Goal: Transaction & Acquisition: Book appointment/travel/reservation

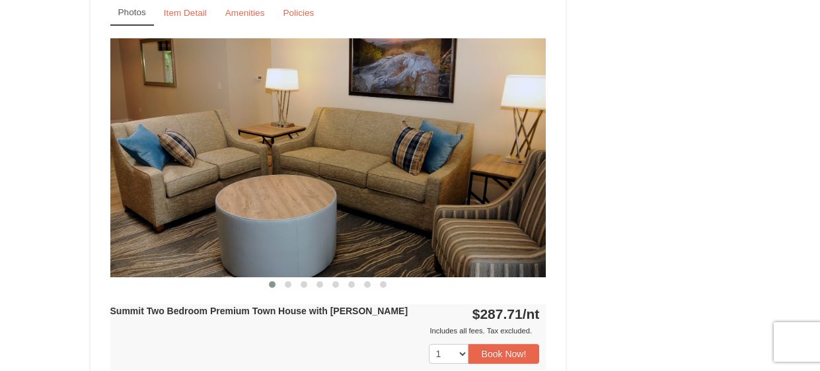
scroll to position [2456, 0]
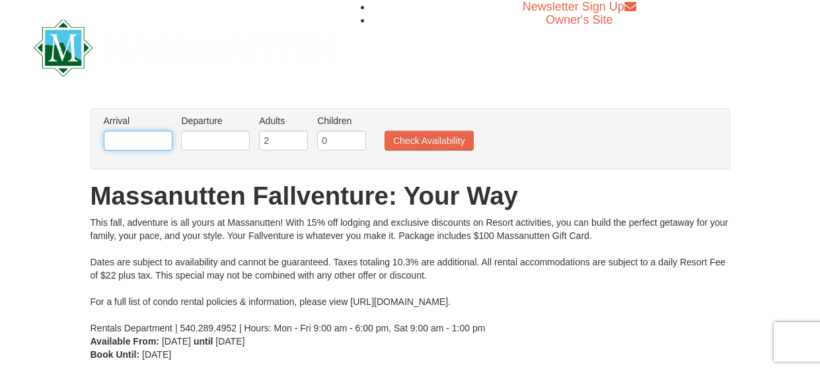
click at [137, 143] on input "text" at bounding box center [138, 141] width 69 height 20
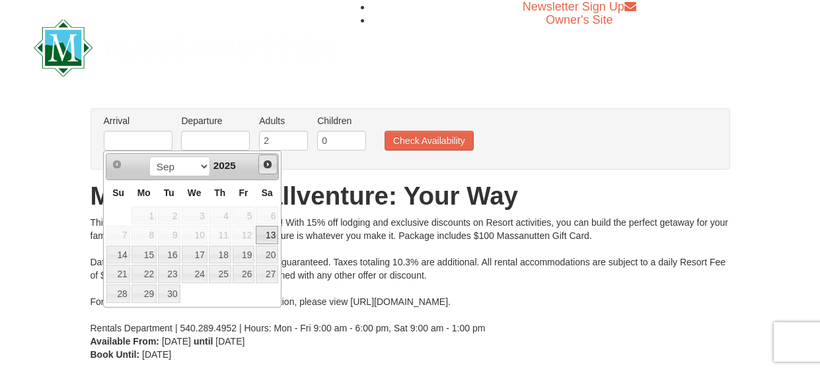
click at [268, 163] on span "Next" at bounding box center [267, 164] width 11 height 11
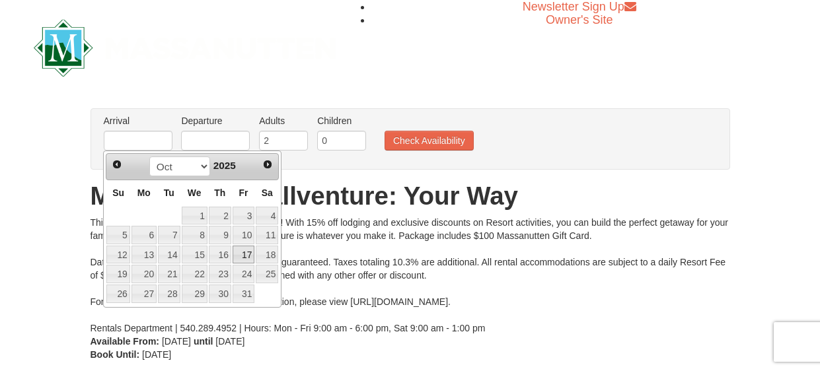
click at [247, 250] on link "17" at bounding box center [244, 255] width 22 height 18
type input "[DATE]"
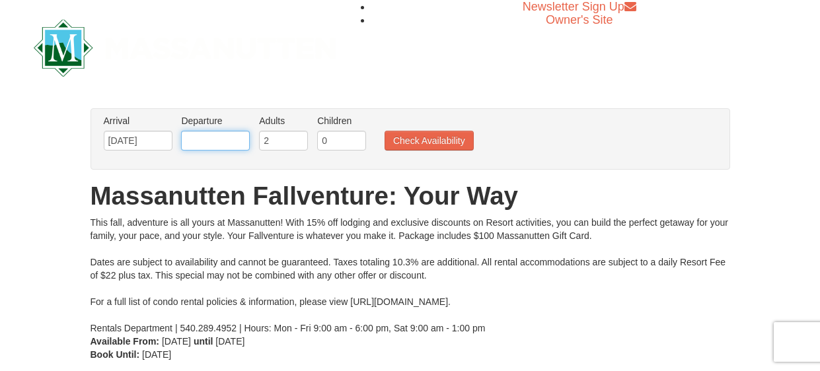
click at [229, 139] on input "text" at bounding box center [215, 141] width 69 height 20
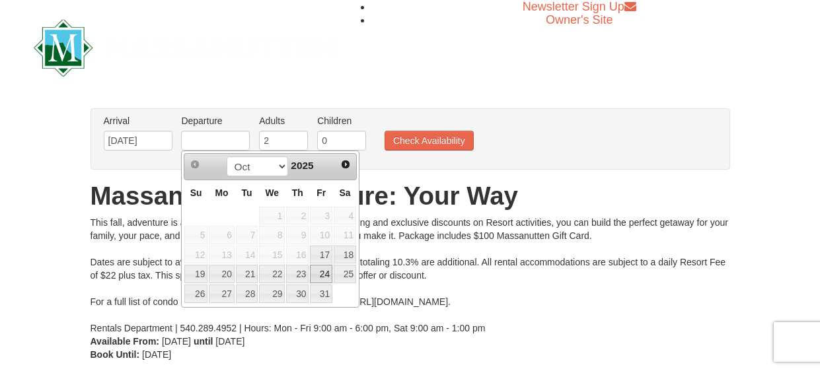
click at [318, 276] on link "24" at bounding box center [321, 274] width 22 height 18
type input "[DATE]"
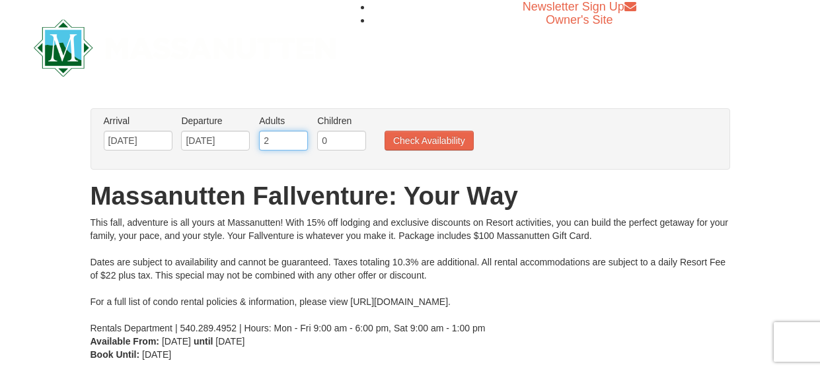
click at [276, 139] on input "2" at bounding box center [283, 141] width 49 height 20
click at [299, 143] on input "1" at bounding box center [283, 141] width 49 height 20
click at [299, 143] on input "0" at bounding box center [283, 141] width 49 height 20
click at [299, 139] on input "1" at bounding box center [283, 141] width 49 height 20
click at [299, 139] on input "2" at bounding box center [283, 141] width 49 height 20
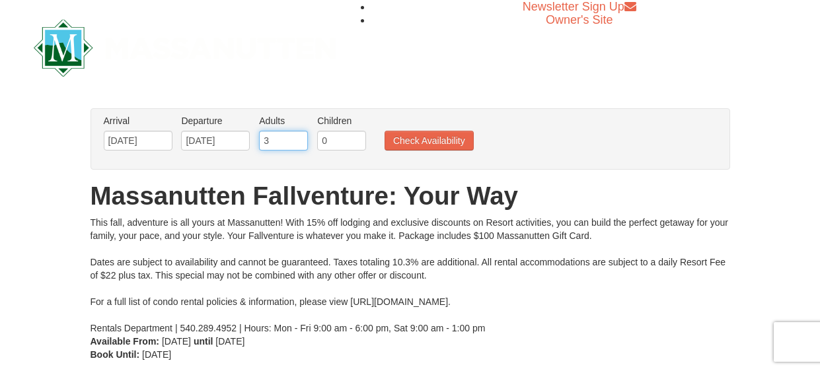
click at [299, 139] on input "3" at bounding box center [283, 141] width 49 height 20
click at [299, 139] on input "4" at bounding box center [283, 141] width 49 height 20
click at [299, 139] on input "5" at bounding box center [283, 141] width 49 height 20
type input "6"
click at [299, 139] on input "6" at bounding box center [283, 141] width 49 height 20
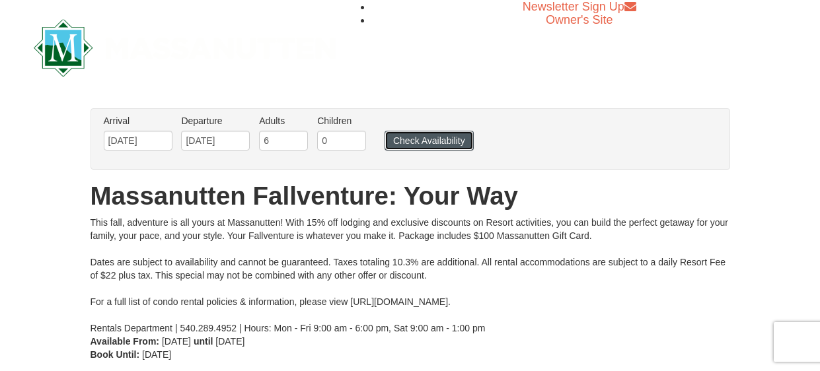
click at [416, 138] on button "Check Availability" at bounding box center [429, 141] width 89 height 20
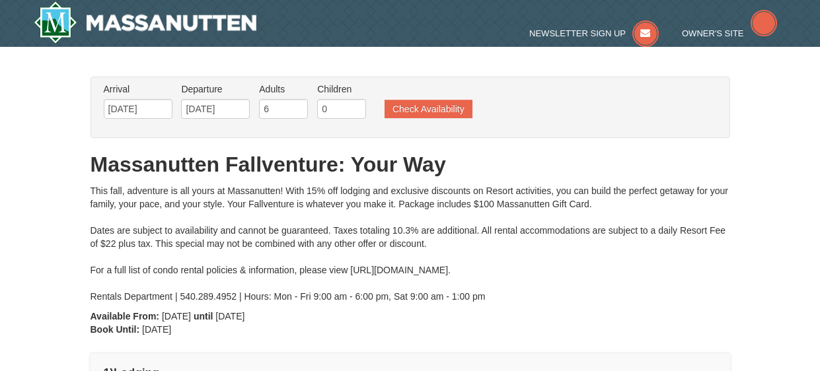
type input "[DATE]"
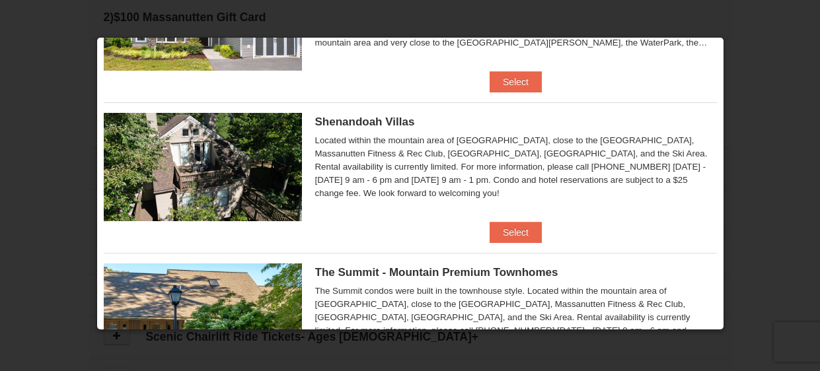
scroll to position [268, 0]
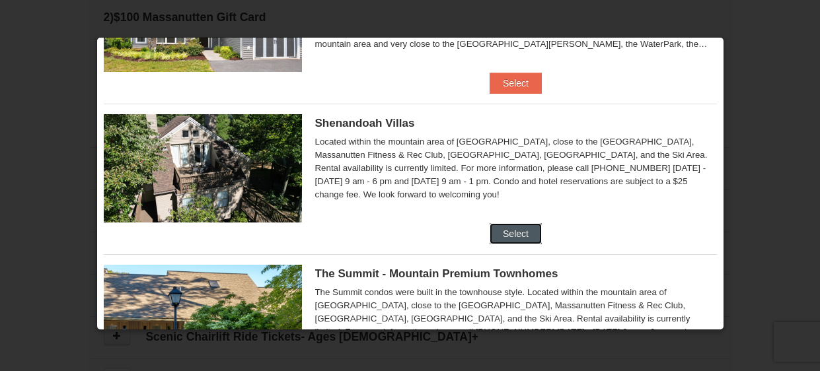
click at [525, 232] on button "Select" at bounding box center [516, 233] width 52 height 21
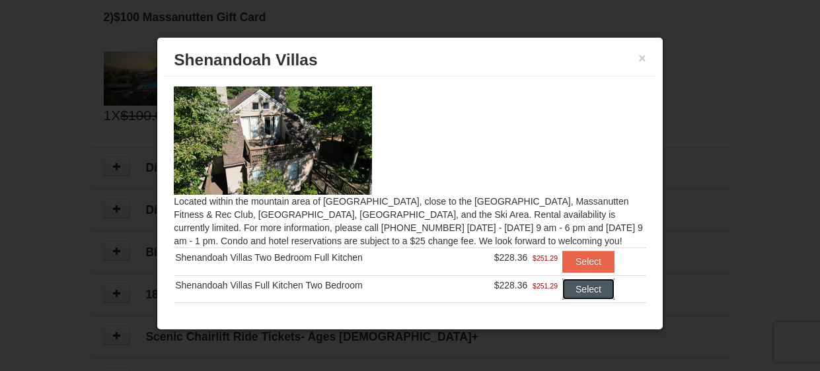
click at [601, 290] on button "Select" at bounding box center [588, 289] width 52 height 21
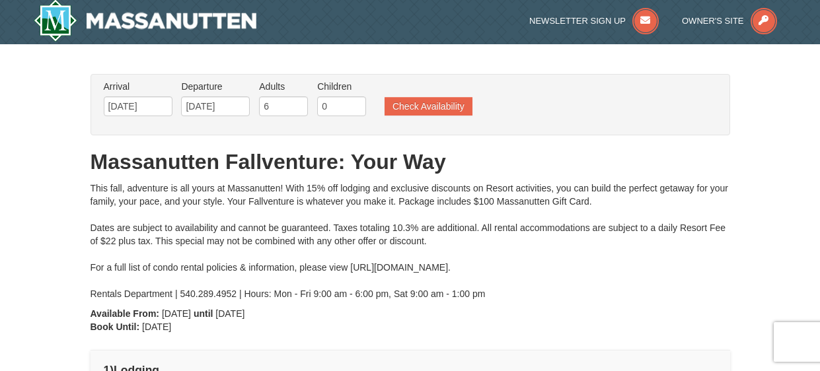
scroll to position [0, 0]
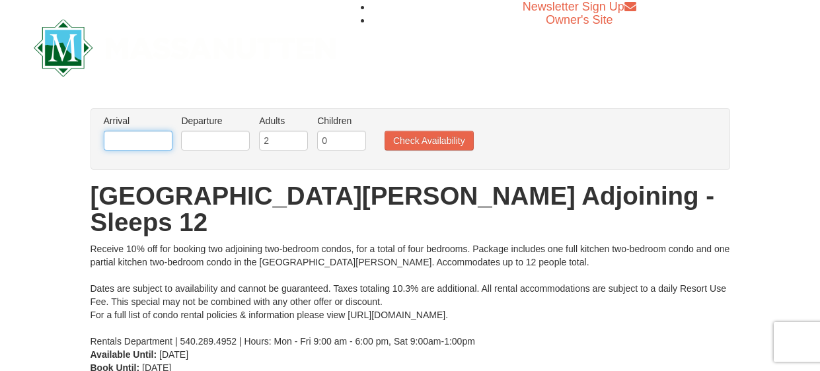
click at [133, 140] on input "text" at bounding box center [138, 141] width 69 height 20
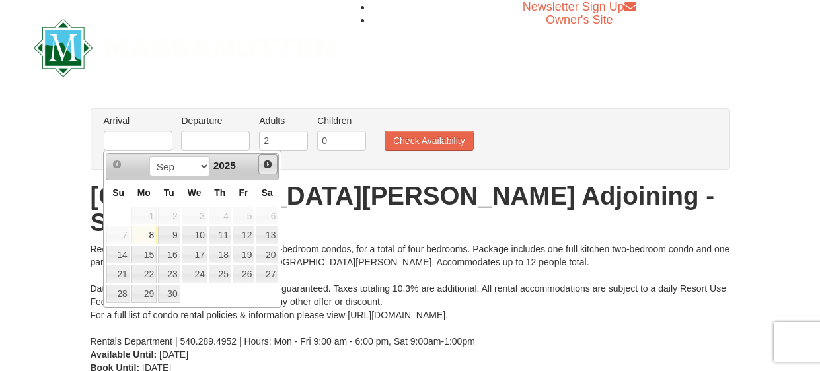
click at [267, 163] on span "Next" at bounding box center [267, 164] width 11 height 11
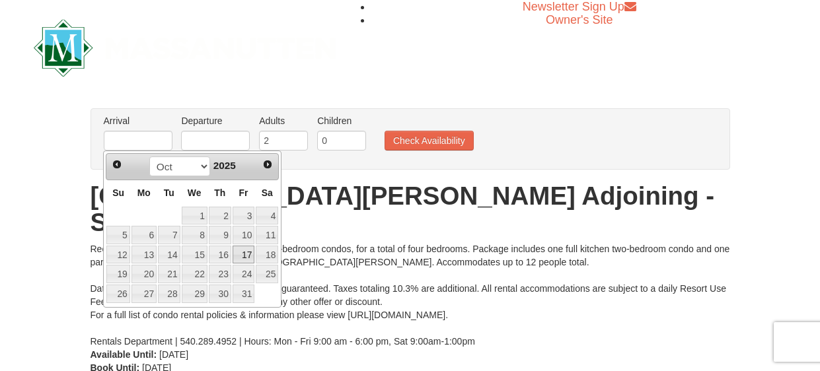
click at [246, 247] on link "17" at bounding box center [244, 255] width 22 height 18
type input "[DATE]"
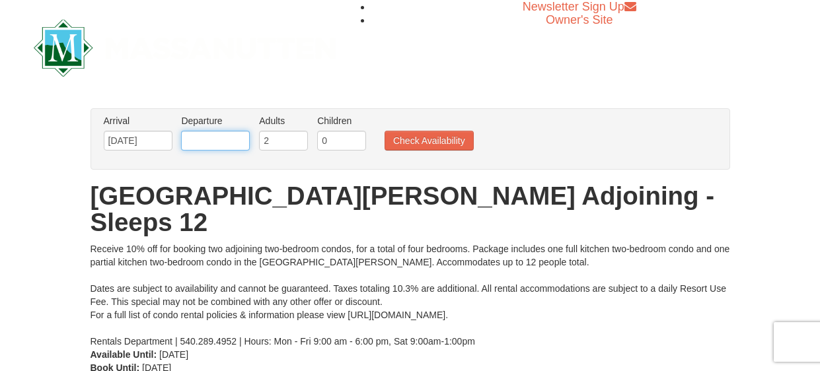
click at [239, 137] on input "text" at bounding box center [215, 141] width 69 height 20
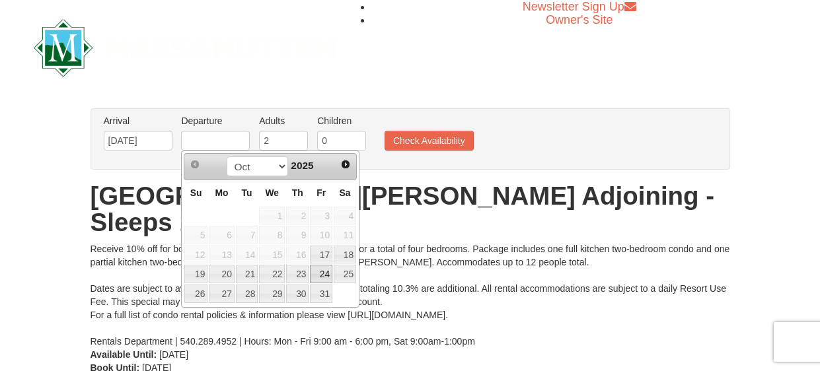
click at [317, 277] on link "24" at bounding box center [321, 274] width 22 height 18
type input "[DATE]"
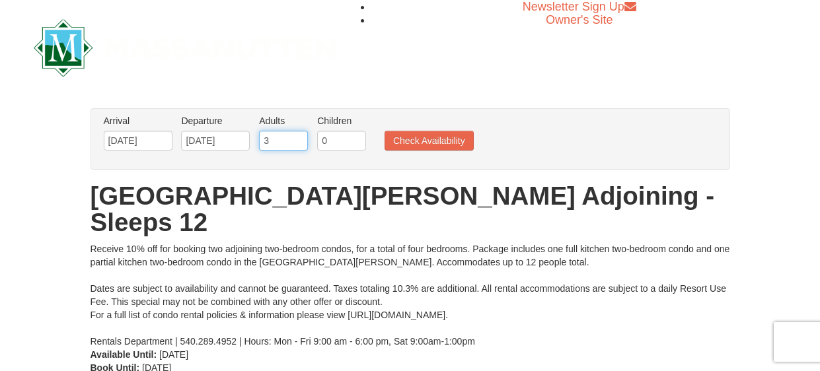
click at [299, 139] on input "3" at bounding box center [283, 141] width 49 height 20
click at [299, 139] on input "4" at bounding box center [283, 141] width 49 height 20
click at [299, 139] on input "5" at bounding box center [283, 141] width 49 height 20
type input "6"
click at [299, 139] on input "6" at bounding box center [283, 141] width 49 height 20
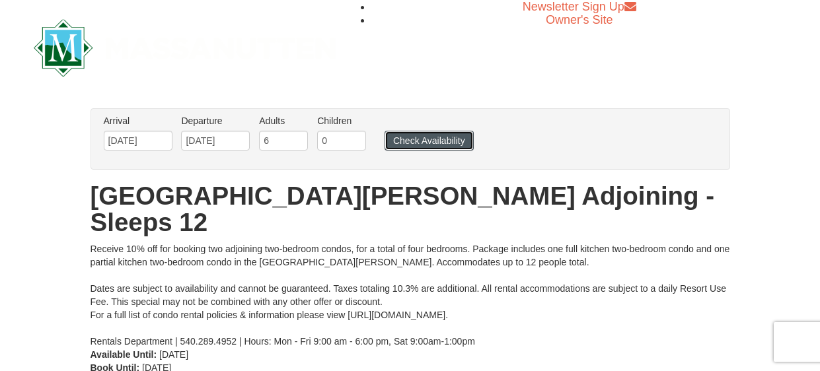
click at [446, 140] on button "Check Availability" at bounding box center [429, 141] width 89 height 20
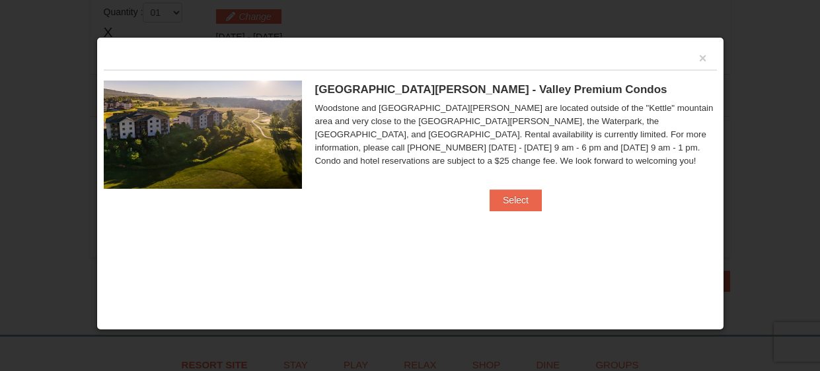
scroll to position [402, 0]
click at [705, 59] on button "×" at bounding box center [703, 58] width 8 height 13
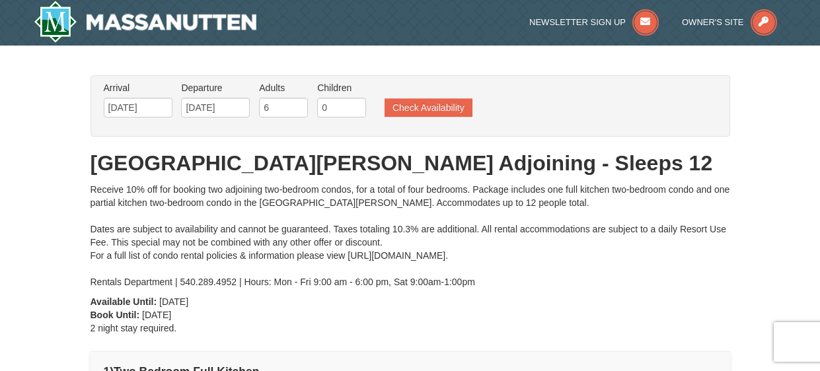
scroll to position [0, 0]
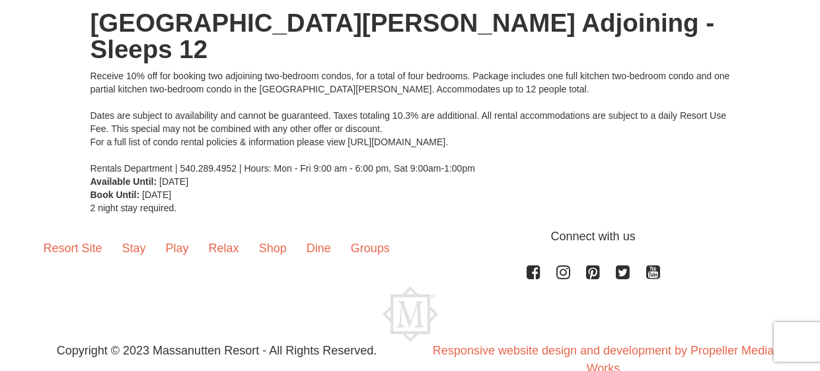
scroll to position [177, 0]
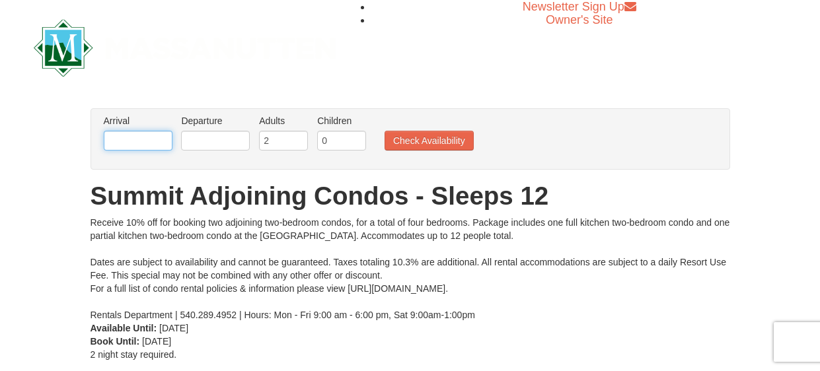
click at [123, 135] on input "text" at bounding box center [138, 141] width 69 height 20
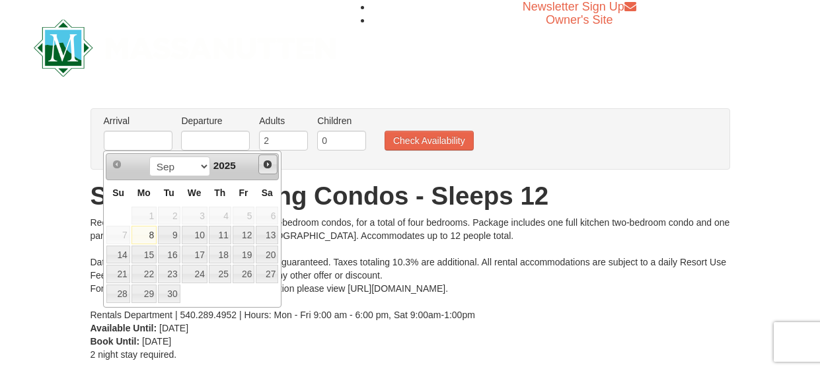
click at [268, 167] on span "Next" at bounding box center [267, 164] width 11 height 11
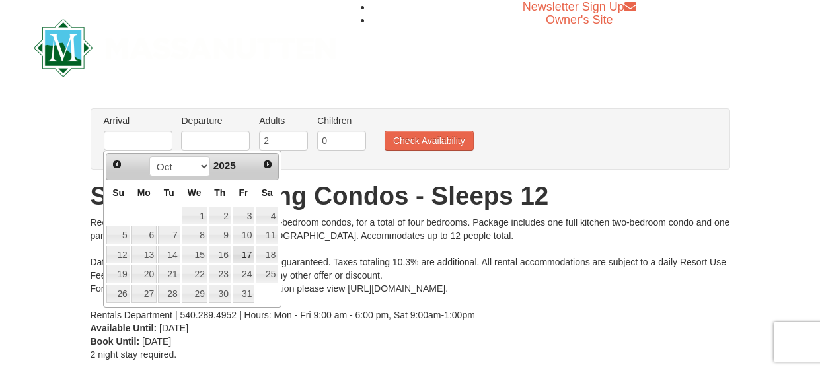
click at [246, 252] on link "17" at bounding box center [244, 255] width 22 height 18
type input "[DATE]"
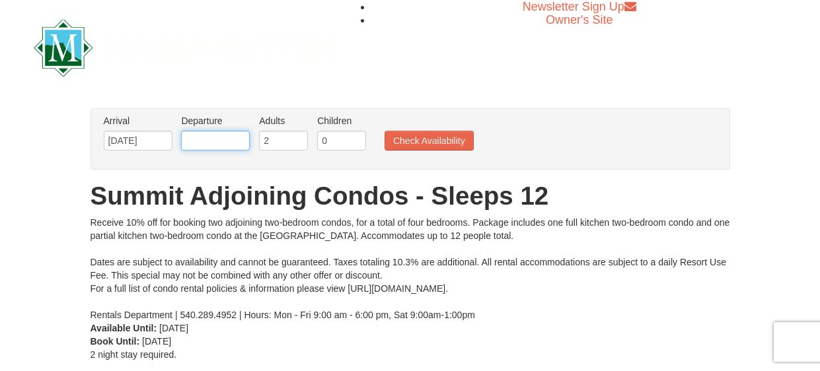
click at [232, 142] on input "text" at bounding box center [215, 141] width 69 height 20
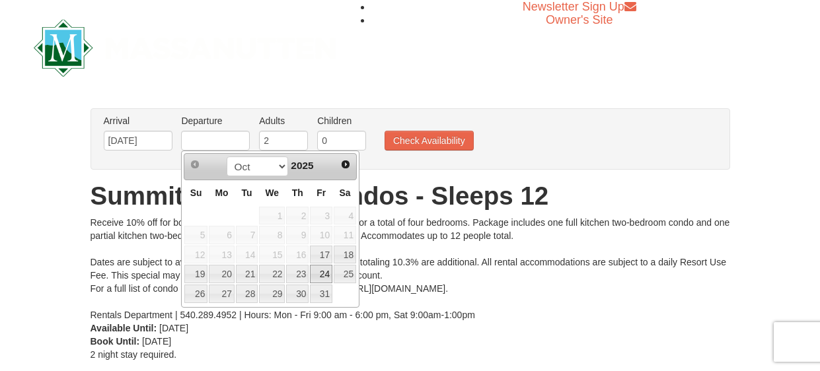
click at [321, 276] on link "24" at bounding box center [321, 274] width 22 height 18
type input "[DATE]"
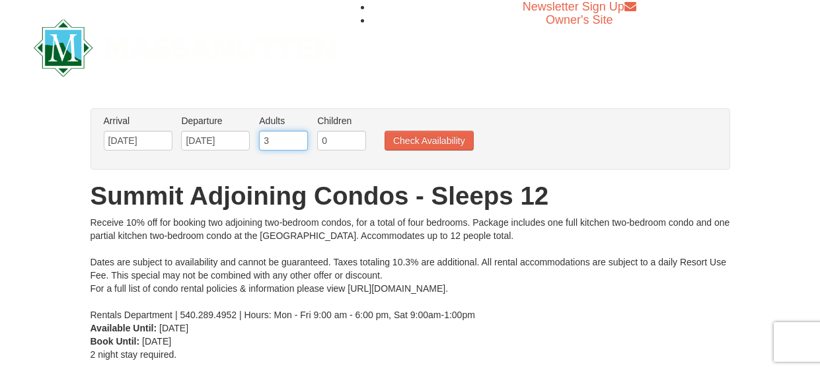
click at [301, 138] on input "3" at bounding box center [283, 141] width 49 height 20
click at [301, 138] on input "4" at bounding box center [283, 141] width 49 height 20
click at [301, 138] on input "5" at bounding box center [283, 141] width 49 height 20
type input "6"
click at [301, 138] on input "6" at bounding box center [283, 141] width 49 height 20
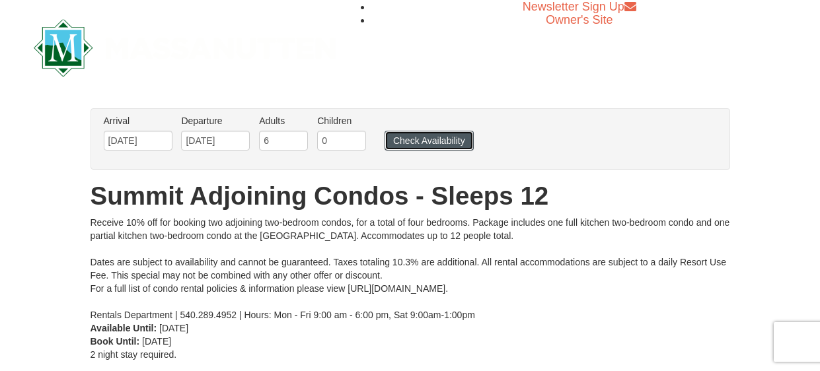
click at [430, 137] on button "Check Availability" at bounding box center [429, 141] width 89 height 20
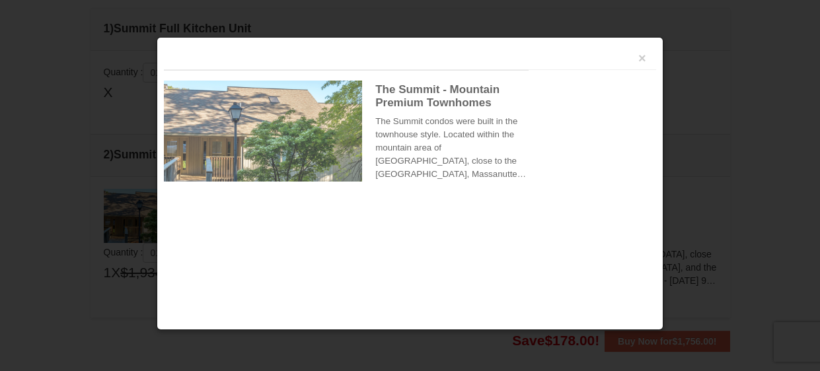
scroll to position [402, 0]
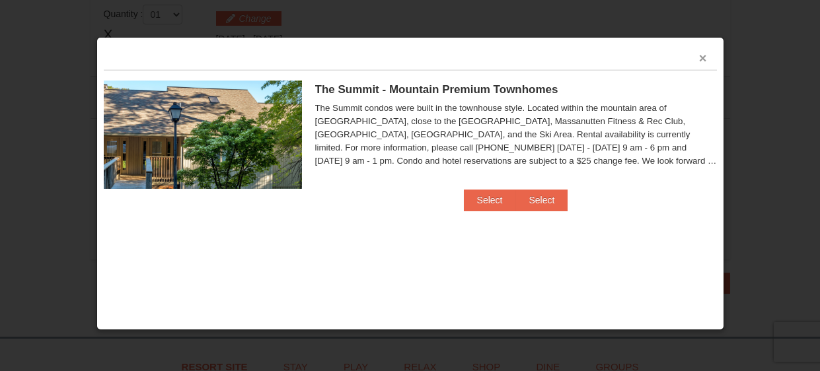
click at [702, 57] on button "×" at bounding box center [703, 58] width 8 height 13
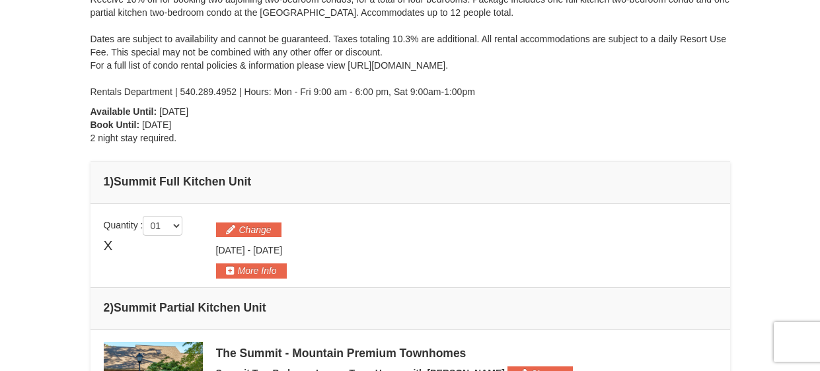
scroll to position [165, 0]
